Goal: Information Seeking & Learning: Learn about a topic

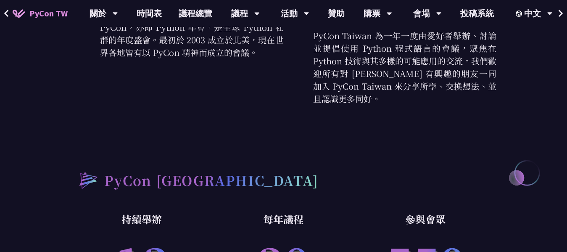
scroll to position [462, 0]
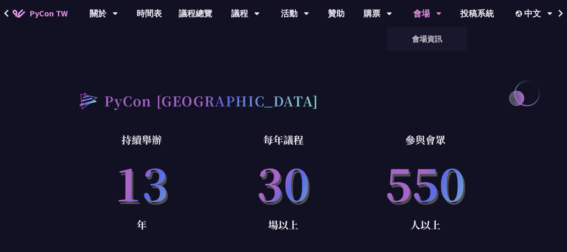
click at [421, 15] on div "會場" at bounding box center [427, 13] width 29 height 27
click at [433, 40] on link "會場資訊" at bounding box center [426, 39] width 81 height 20
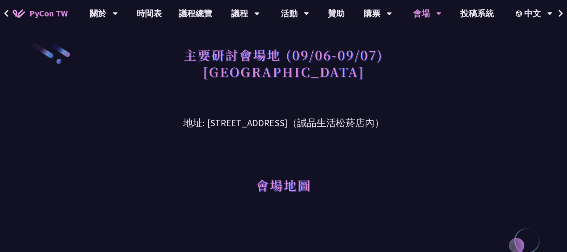
drag, startPoint x: 191, startPoint y: 117, endPoint x: 313, endPoint y: 117, distance: 121.8
click at [313, 117] on h3 "地址: [STREET_ADDRESS]（誠品生活松菸店內）" at bounding box center [283, 116] width 425 height 27
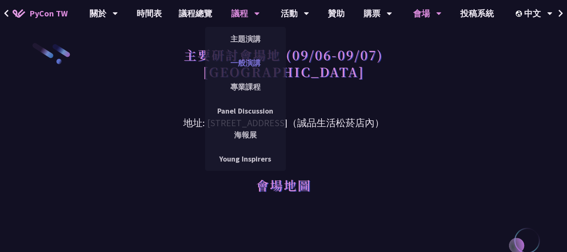
click at [259, 58] on link "一般演講" at bounding box center [245, 63] width 81 height 20
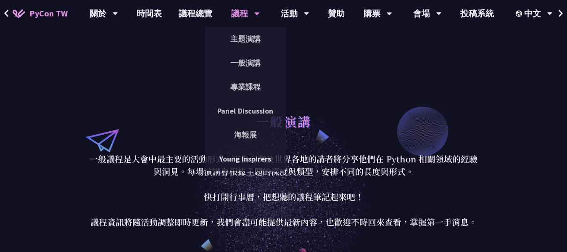
click at [254, 13] on icon at bounding box center [256, 13] width 5 height 8
click at [255, 80] on link "專業課程" at bounding box center [245, 87] width 81 height 20
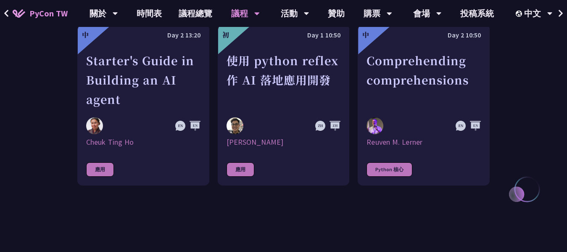
scroll to position [294, 0]
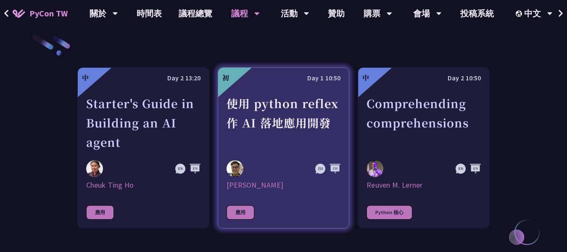
click at [281, 122] on div "使用 python reflex 作 AI 落地應用開發" at bounding box center [283, 123] width 114 height 58
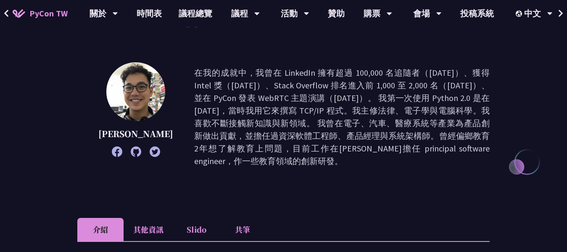
scroll to position [84, 0]
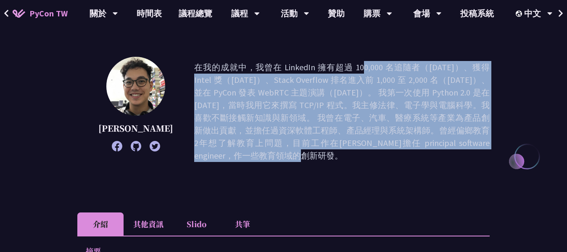
drag, startPoint x: 261, startPoint y: 73, endPoint x: 397, endPoint y: 143, distance: 153.3
click at [397, 143] on p "在我的成就中，我曾在 LinkedIn 擁有超過 100,000 名追隨者（[DATE]）、獲得 Intel 獎（[DATE]）、Stack Overflow…" at bounding box center [341, 111] width 295 height 101
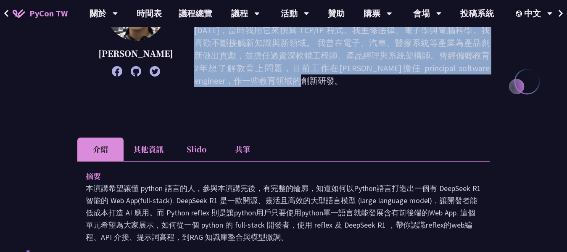
scroll to position [252, 0]
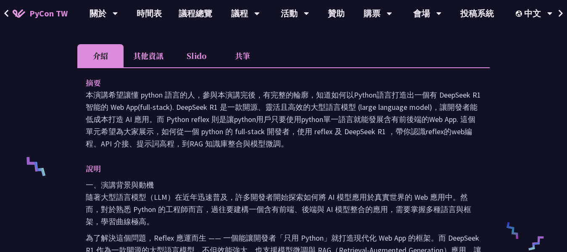
drag, startPoint x: 189, startPoint y: 89, endPoint x: 341, endPoint y: 135, distance: 158.6
click at [341, 135] on p "本演講希望讓懂 python 語言的人，參與本演講完後，有完整的輪廓，知道如何以Python語言打造出一個有 DeepSeek R1智能的 Web App(f…" at bounding box center [283, 119] width 395 height 61
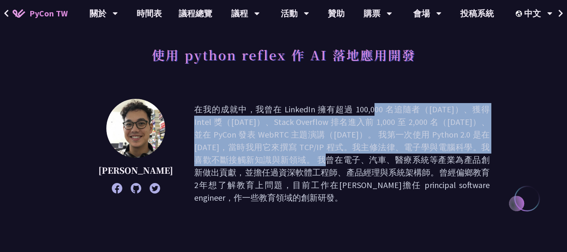
drag, startPoint x: 275, startPoint y: 110, endPoint x: 457, endPoint y: 144, distance: 185.8
click at [457, 144] on p "在我的成就中，我曾在 LinkedIn 擁有超過 100,000 名追隨者（[DATE]）、獲得 Intel 獎（[DATE]）、Stack Overflow…" at bounding box center [341, 153] width 295 height 101
click at [359, 111] on p "在我的成就中，我曾在 LinkedIn 擁有超過 100,000 名追隨者（[DATE]）、獲得 Intel 獎（[DATE]）、Stack Overflow…" at bounding box center [341, 153] width 295 height 101
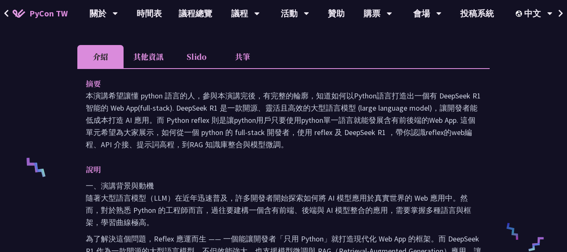
scroll to position [252, 0]
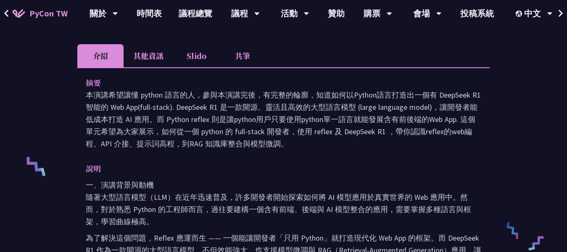
drag, startPoint x: 215, startPoint y: 108, endPoint x: 297, endPoint y: 137, distance: 87.8
drag, startPoint x: 278, startPoint y: 202, endPoint x: 297, endPoint y: 205, distance: 19.7
click at [297, 205] on p "一、演講背景與動機 隨著大型語言模型（LLM）在近年迅速普及，許多開發者開始探索如何將 AI 模型應用於真實世界的 Web 應用中。然而，對於熟悉 Pytho…" at bounding box center [283, 203] width 395 height 49
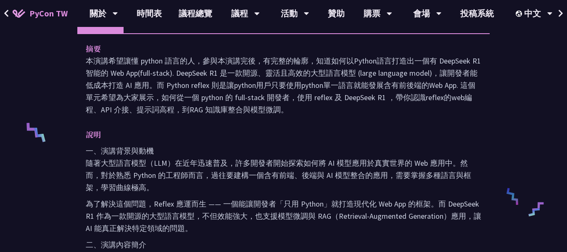
scroll to position [336, 0]
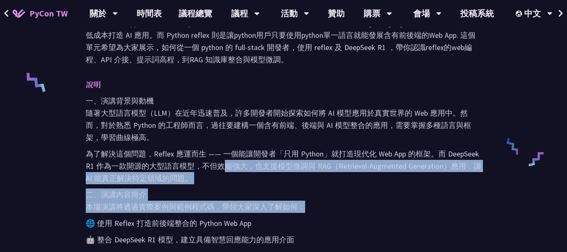
drag, startPoint x: 221, startPoint y: 150, endPoint x: 300, endPoint y: 192, distance: 89.6
click at [300, 192] on p "二、演講內容簡介 本場演講將透過實際案例與範例程式碼，帶領大家深入了解如何：" at bounding box center [283, 200] width 395 height 24
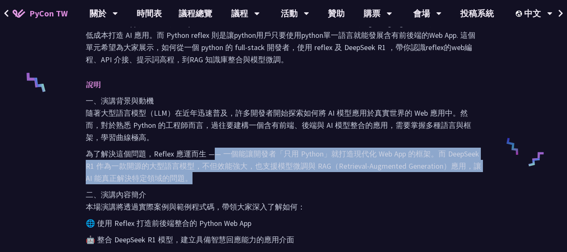
drag, startPoint x: 230, startPoint y: 139, endPoint x: 338, endPoint y: 163, distance: 110.6
click at [338, 163] on p "為了解決這個問題，Reflex 應運而生 —— 一個能讓開發者「只用 Python」就打造現代化 Web App 的框架。而 DeepSeek R1 作為一款…" at bounding box center [283, 165] width 395 height 37
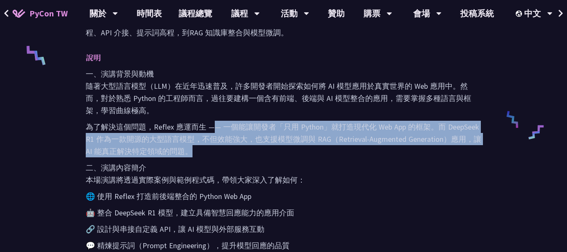
scroll to position [378, 0]
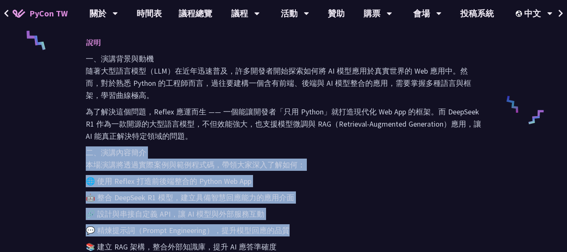
drag, startPoint x: 218, startPoint y: 135, endPoint x: 323, endPoint y: 215, distance: 131.6
click at [323, 215] on div "一、演講背景與動機 隨著大型語言模型（LLM）在近年迅速普及，許多開發者開始探索如何將 AI 模型應用於真實世界的 Web 應用中。然而，對於熟悉 Pytho…" at bounding box center [283, 239] width 395 height 372
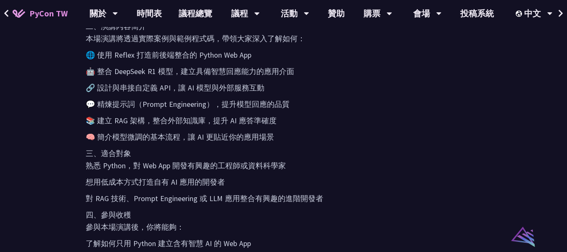
click at [307, 192] on p "對 RAG 技術、Prompt Engineering 或 LLM 應用整合有興趣的進階開發者" at bounding box center [283, 198] width 395 height 12
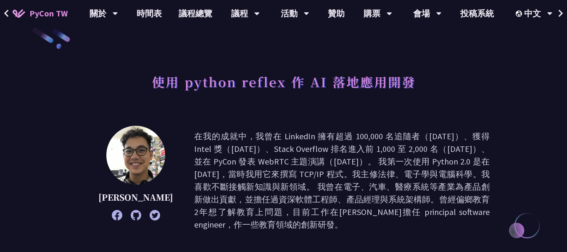
scroll to position [0, 0]
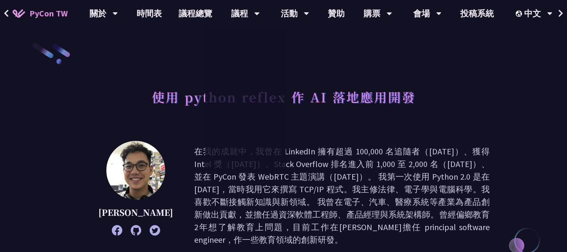
click at [394, 167] on p "在我的成就中，我曾在 LinkedIn 擁有超過 100,000 名追隨者（[DATE]）、獲得 Intel 獎（[DATE]）、Stack Overflow…" at bounding box center [341, 195] width 295 height 101
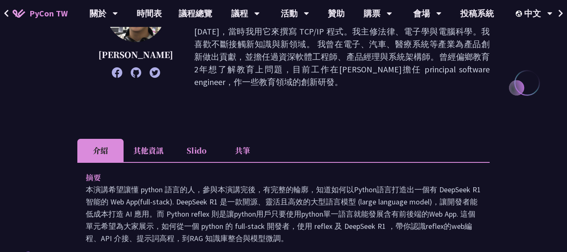
scroll to position [210, 0]
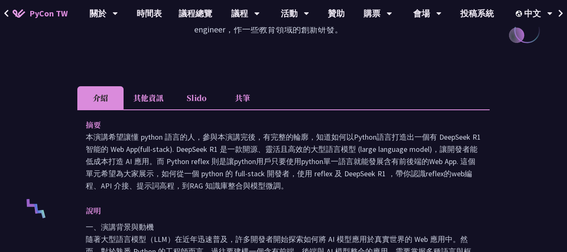
click at [142, 88] on li "其他資訊" at bounding box center [148, 97] width 50 height 23
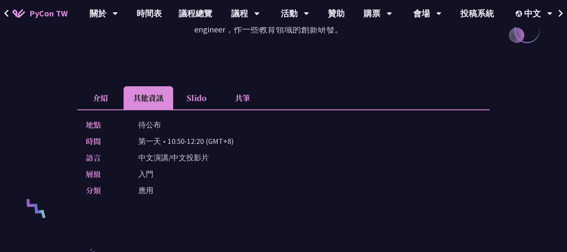
click at [101, 88] on li "介紹" at bounding box center [100, 97] width 46 height 23
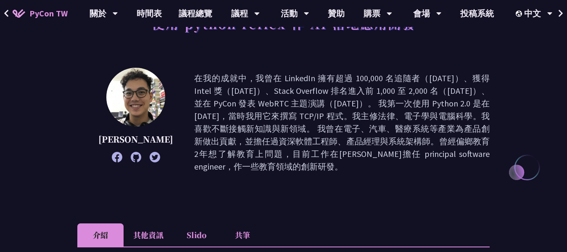
scroll to position [0, 0]
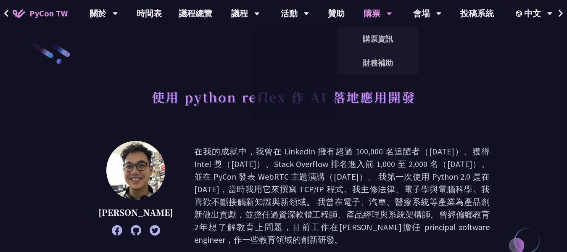
drag, startPoint x: 373, startPoint y: 13, endPoint x: 375, endPoint y: 20, distance: 6.6
click at [373, 13] on div "購票" at bounding box center [377, 13] width 29 height 27
click at [382, 36] on link "購票資訊" at bounding box center [377, 39] width 81 height 20
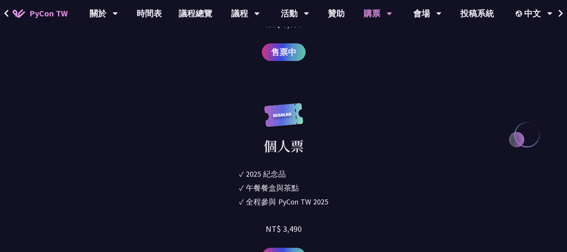
scroll to position [1134, 0]
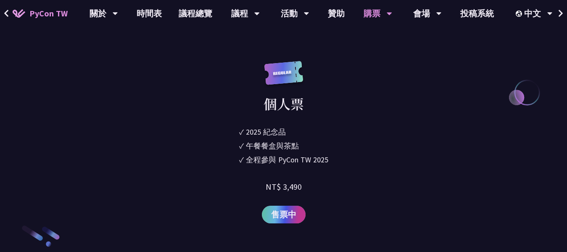
click at [296, 221] on span "售票中" at bounding box center [283, 214] width 25 height 13
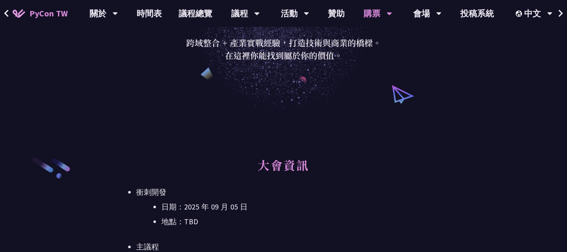
scroll to position [252, 0]
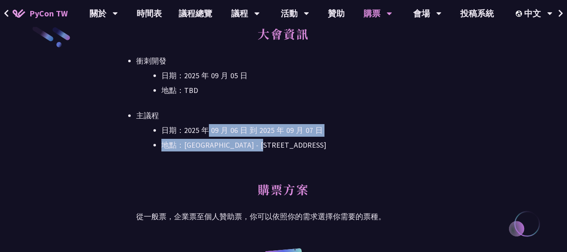
drag, startPoint x: 209, startPoint y: 124, endPoint x: 309, endPoint y: 143, distance: 101.2
click at [309, 143] on ul "日期：[DATE] 到 [DATE] 地點：[GEOGRAPHIC_DATA] - ​[STREET_ADDRESS]" at bounding box center [283, 137] width 294 height 27
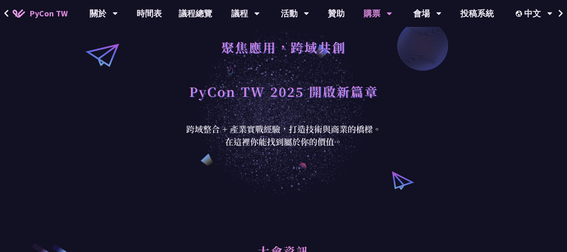
scroll to position [0, 0]
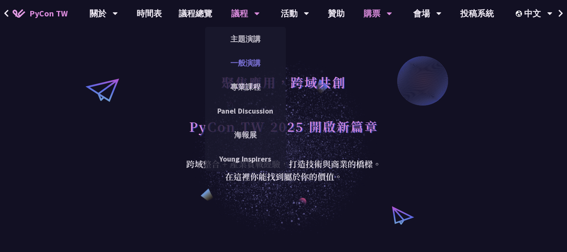
click at [256, 54] on link "一般演講" at bounding box center [245, 63] width 81 height 20
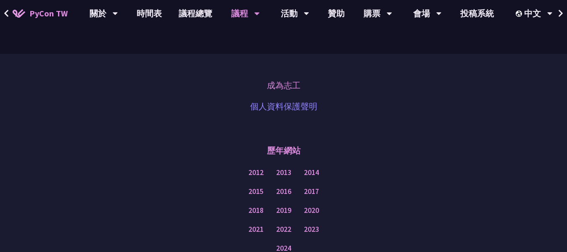
scroll to position [2856, 0]
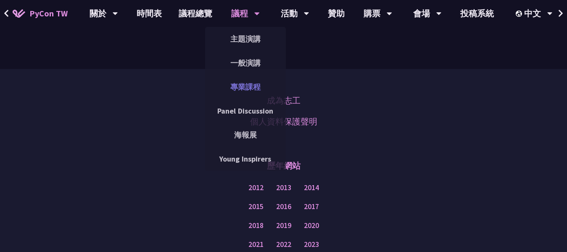
click at [251, 88] on link "專業課程" at bounding box center [245, 87] width 81 height 20
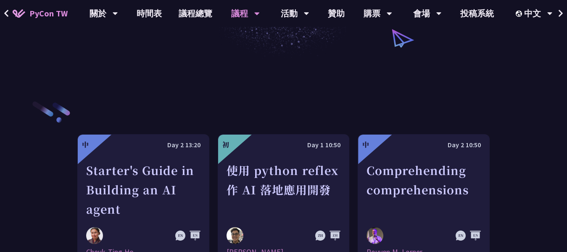
scroll to position [294, 0]
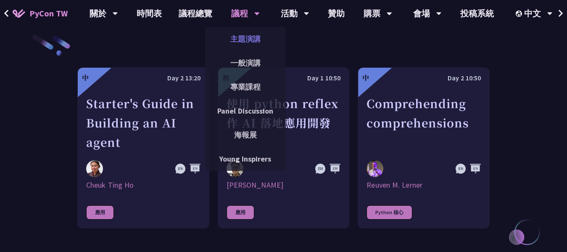
click at [257, 40] on link "主題演講" at bounding box center [245, 39] width 81 height 20
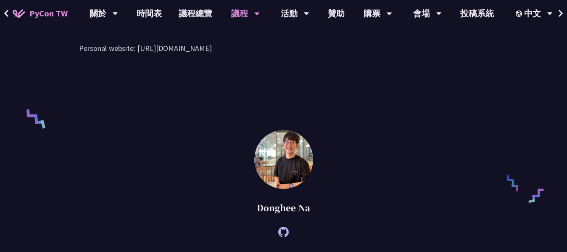
scroll to position [630, 0]
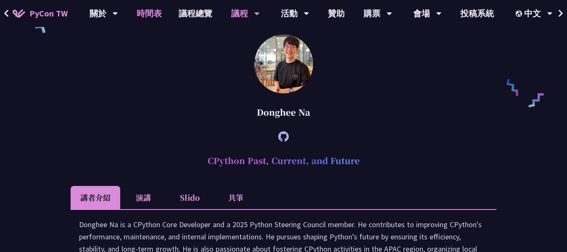
click at [134, 14] on link "時間表" at bounding box center [149, 13] width 42 height 27
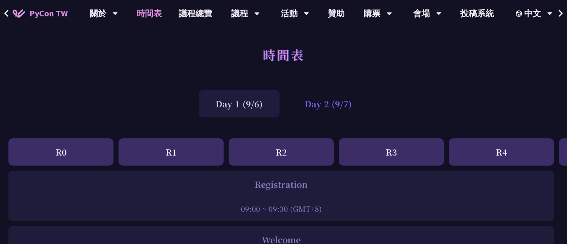
click at [305, 105] on div "Day 2 (9/7)" at bounding box center [328, 103] width 81 height 27
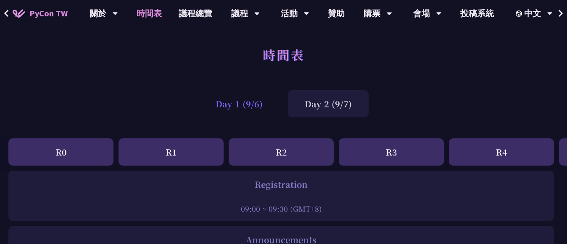
click at [257, 105] on div "Day 1 (9/6)" at bounding box center [239, 103] width 81 height 27
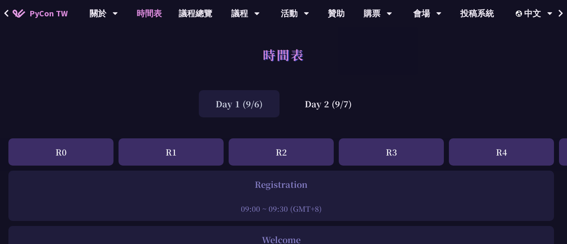
click at [182, 146] on div "R1" at bounding box center [170, 152] width 105 height 27
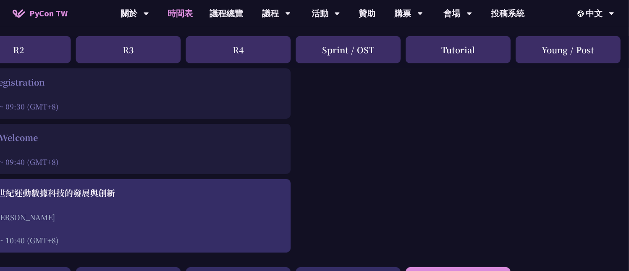
scroll to position [56, 263]
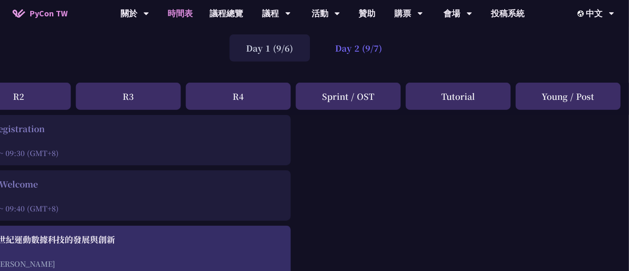
click at [358, 50] on div "Day 2 (9/7)" at bounding box center [359, 47] width 81 height 27
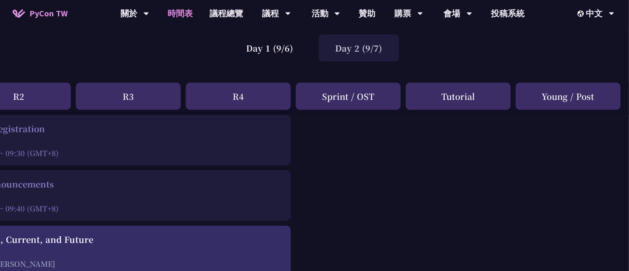
click at [355, 50] on div "Day 2 (9/7)" at bounding box center [359, 47] width 81 height 27
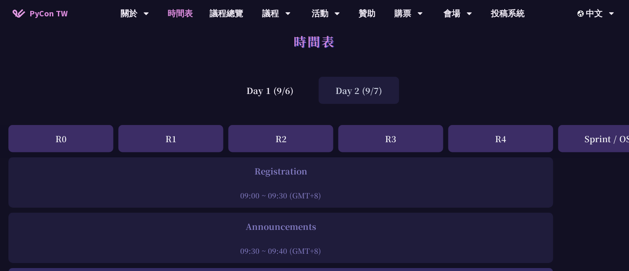
scroll to position [0, 0]
